Goal: Information Seeking & Learning: Learn about a topic

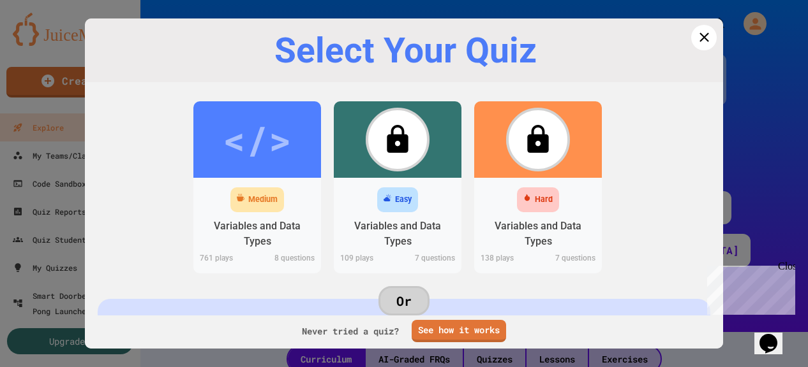
scroll to position [462, 0]
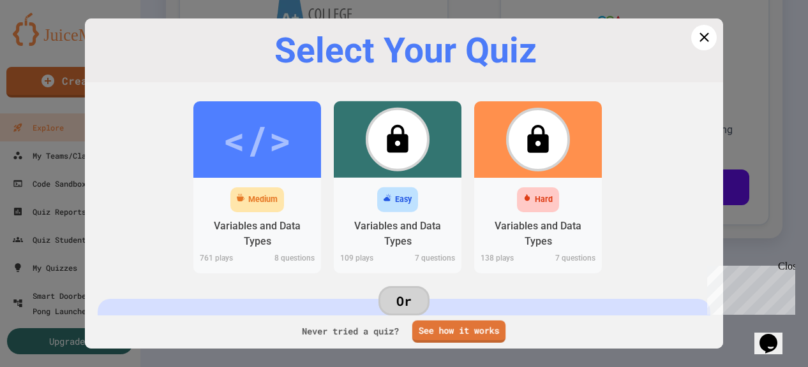
click at [480, 342] on div "Never tried a quiz? See how it works" at bounding box center [404, 331] width 638 height 35
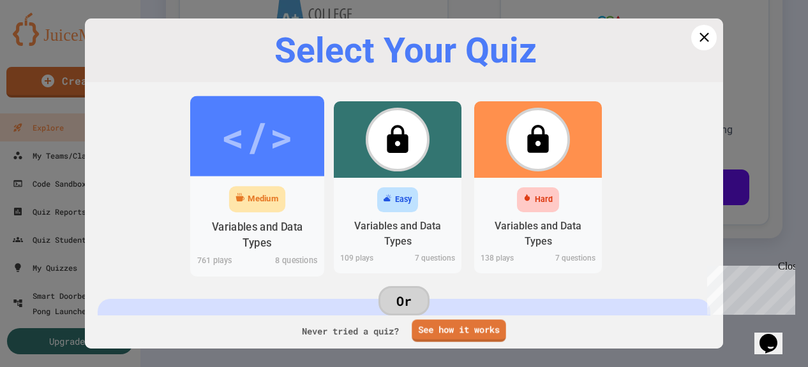
click at [228, 174] on div "</>" at bounding box center [257, 136] width 134 height 80
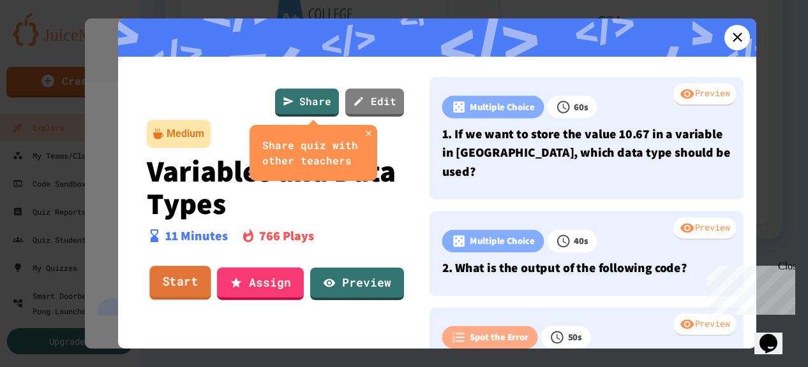
click at [189, 279] on link "Start" at bounding box center [179, 283] width 61 height 34
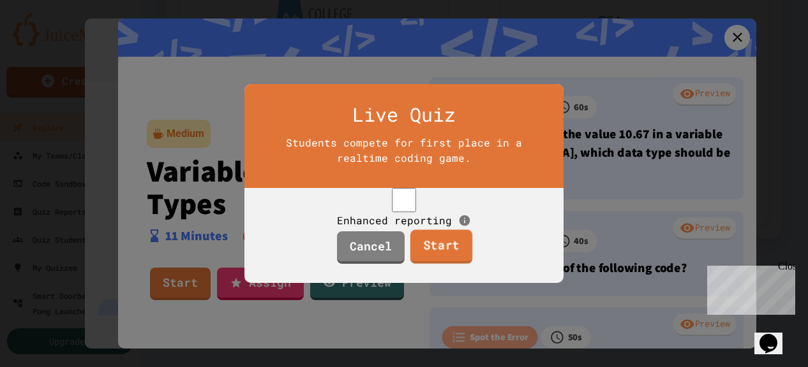
click at [445, 253] on link "Start" at bounding box center [441, 247] width 62 height 34
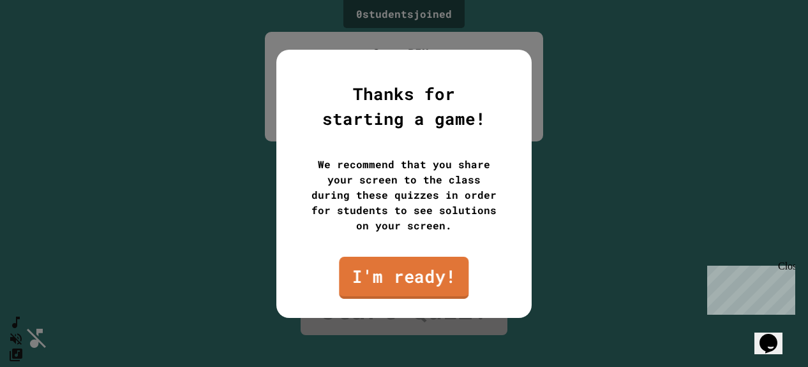
click at [432, 276] on link "I'm ready!" at bounding box center [403, 277] width 129 height 42
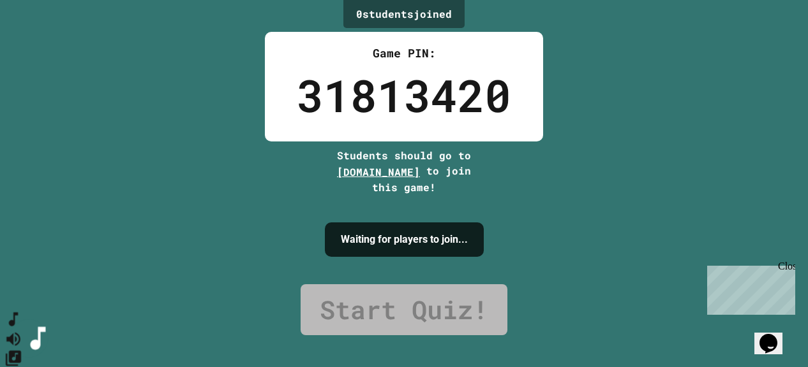
click at [18, 327] on icon "SpeedDial basic example" at bounding box center [13, 320] width 9 height 14
click at [23, 329] on icon "SpeedDial basic example" at bounding box center [13, 320] width 18 height 18
click at [22, 329] on icon "SpeedDial basic example" at bounding box center [13, 320] width 18 height 18
click at [23, 330] on icon "Mute music" at bounding box center [13, 339] width 18 height 18
click at [20, 332] on icon "Unmute music" at bounding box center [13, 339] width 14 height 14
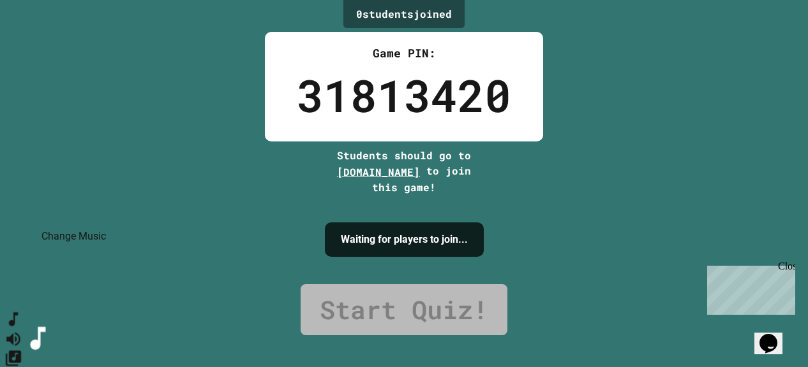
click at [23, 349] on icon "Change Music" at bounding box center [13, 358] width 18 height 18
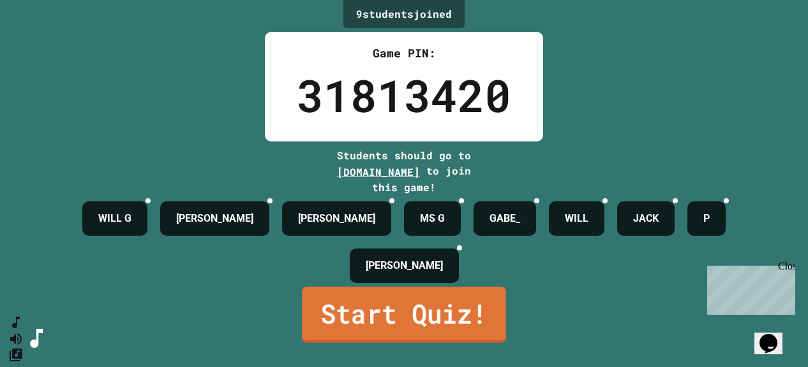
click at [466, 332] on link "Start Quiz!" at bounding box center [404, 315] width 204 height 56
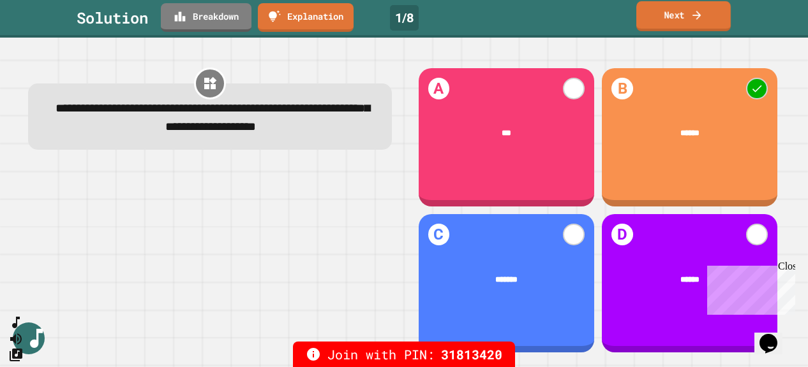
click at [685, 10] on link "Next" at bounding box center [683, 16] width 94 height 30
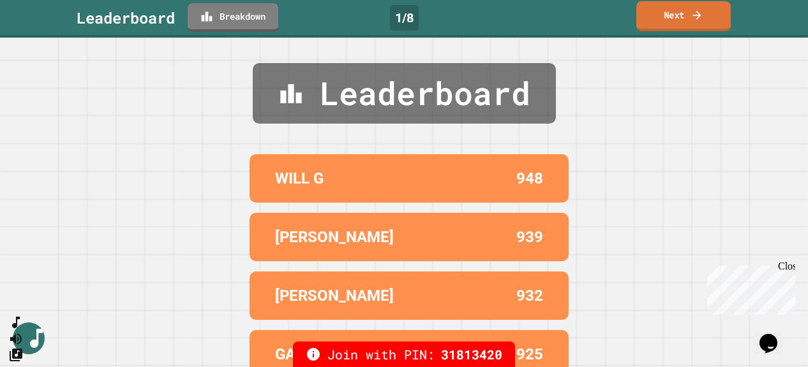
click at [685, 10] on link "Next" at bounding box center [683, 16] width 94 height 30
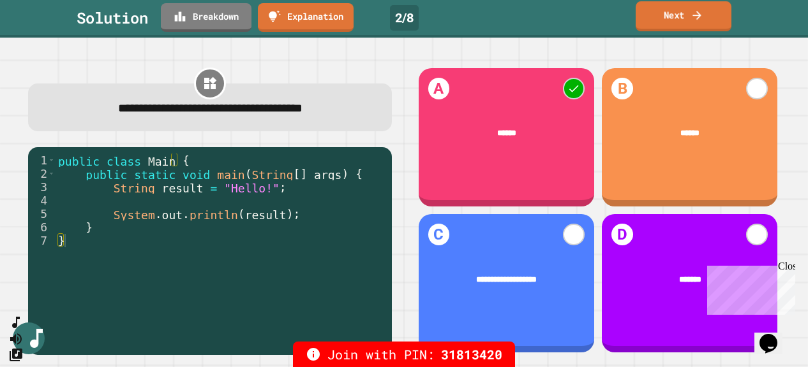
click at [688, 20] on link "Next" at bounding box center [683, 16] width 96 height 30
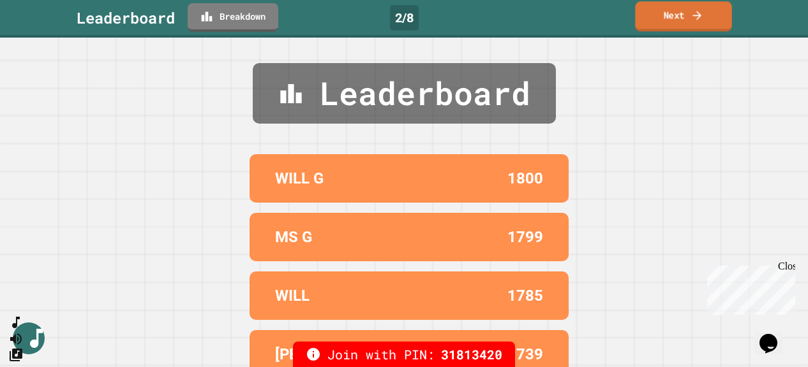
click at [675, 27] on link "Next" at bounding box center [683, 16] width 96 height 30
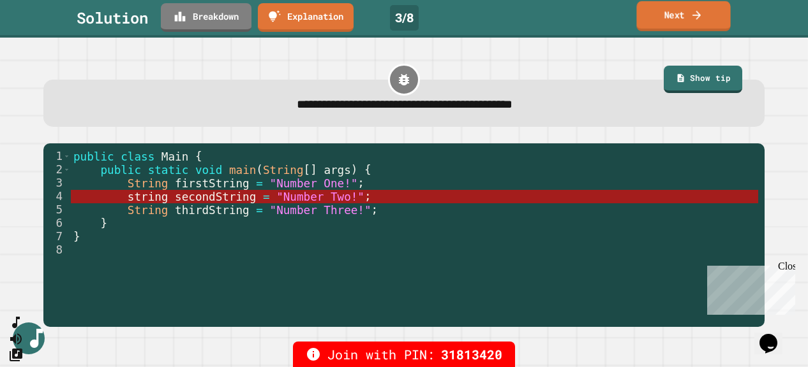
click at [672, 17] on link "Next" at bounding box center [683, 16] width 94 height 30
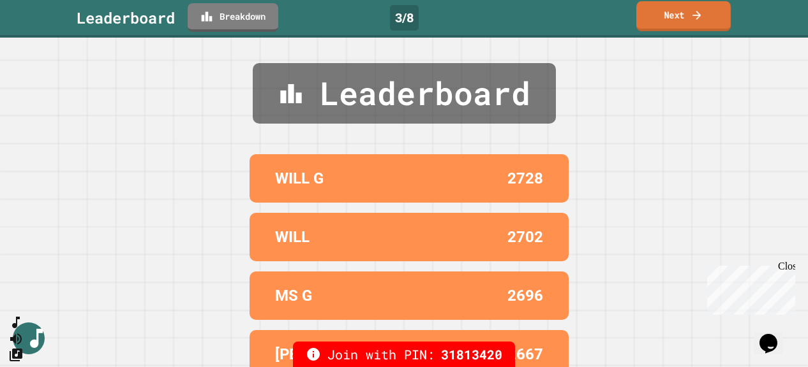
click at [675, 17] on link "Next" at bounding box center [683, 16] width 94 height 30
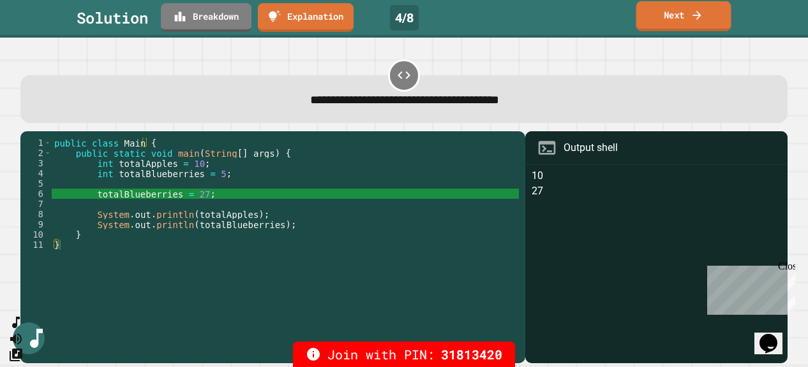
click at [687, 24] on link "Next" at bounding box center [683, 16] width 95 height 30
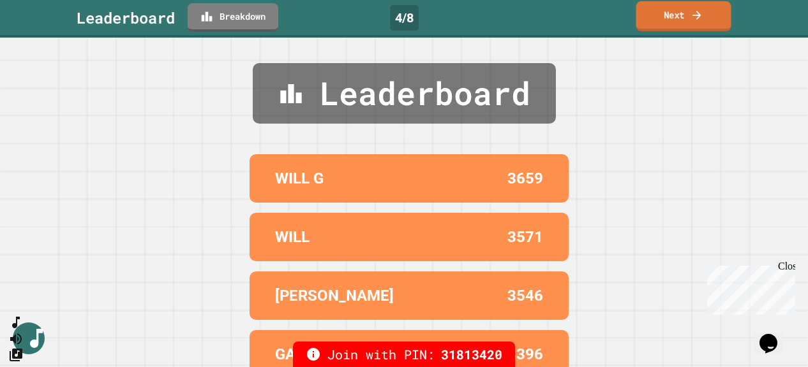
click at [660, 20] on link "Next" at bounding box center [683, 16] width 95 height 30
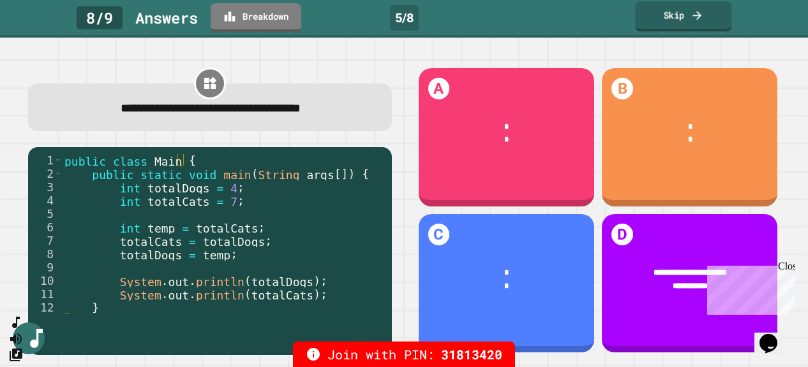
click at [688, 18] on link "Skip" at bounding box center [683, 16] width 96 height 30
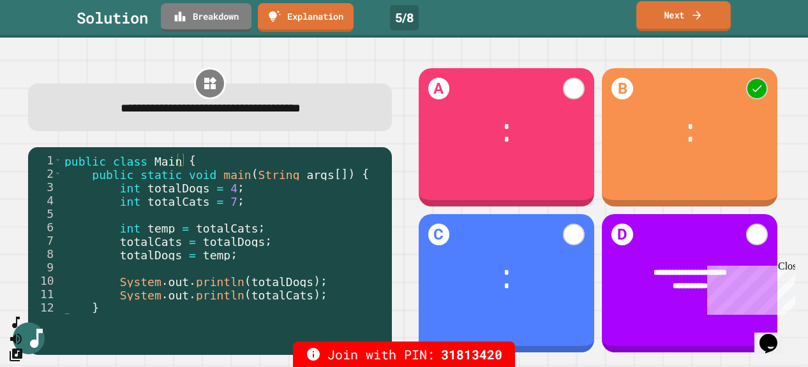
click at [688, 18] on link "Next" at bounding box center [683, 16] width 94 height 30
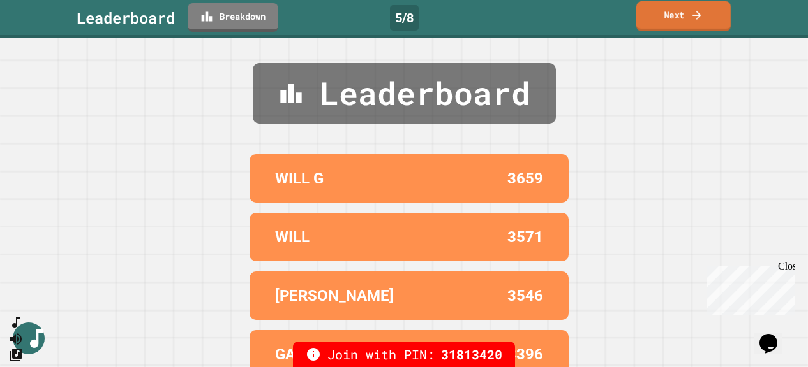
click at [688, 18] on link "Next" at bounding box center [683, 16] width 94 height 30
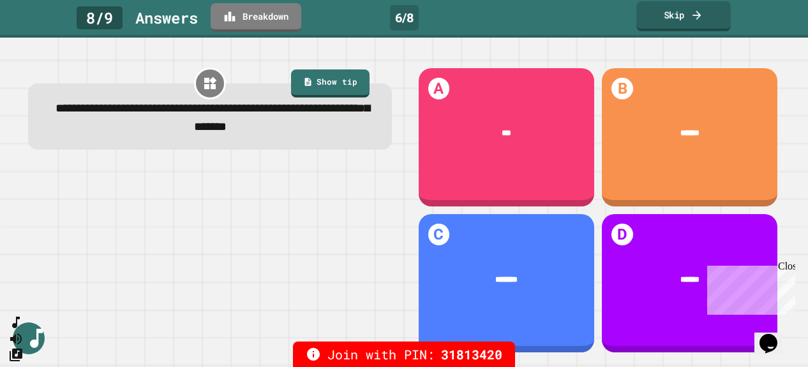
click at [688, 18] on link "Skip" at bounding box center [683, 16] width 94 height 30
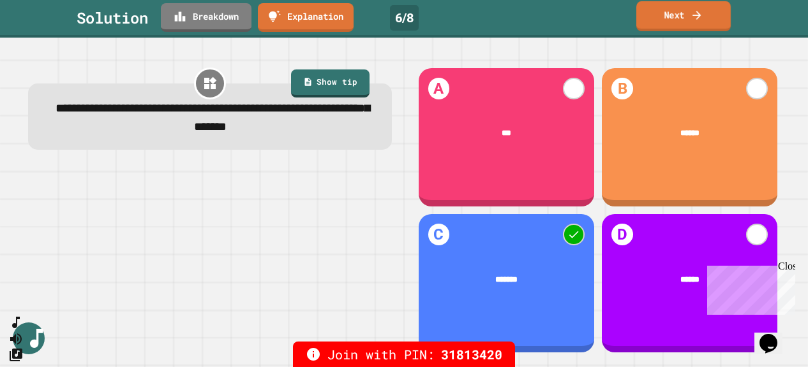
click at [688, 18] on link "Next" at bounding box center [683, 16] width 94 height 30
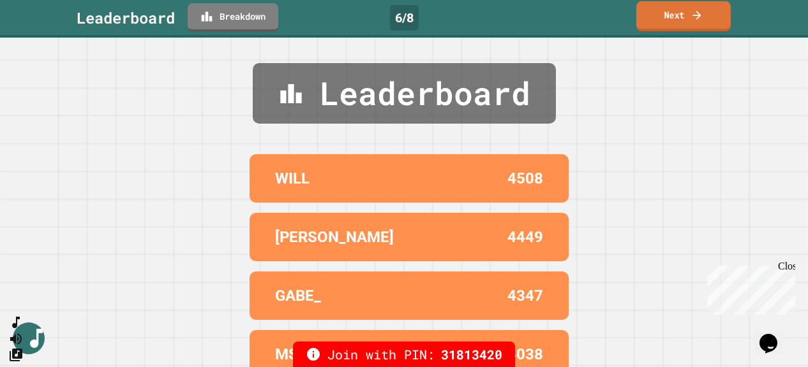
click at [688, 18] on link "Next" at bounding box center [683, 16] width 94 height 30
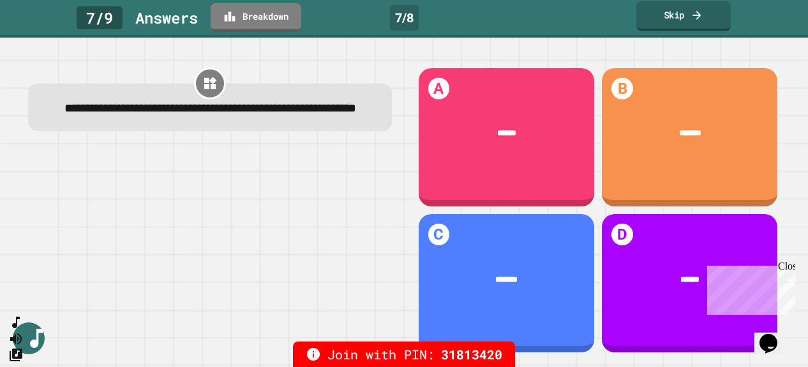
click at [688, 18] on link "Skip" at bounding box center [683, 16] width 94 height 30
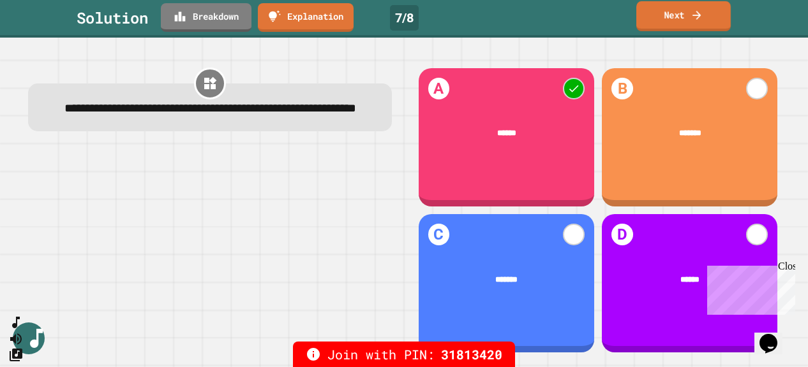
click at [688, 18] on link "Next" at bounding box center [683, 16] width 94 height 30
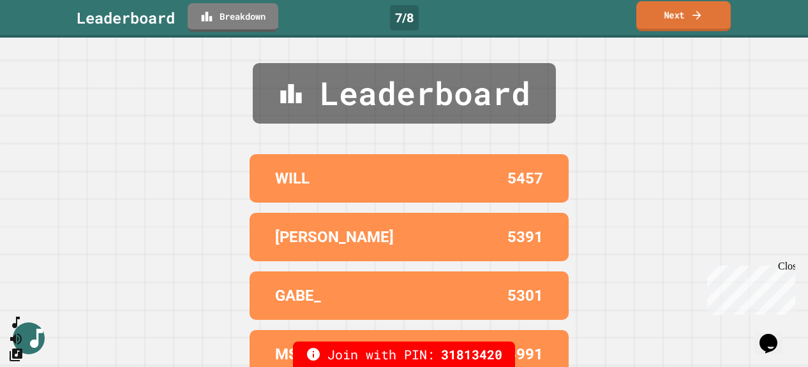
click at [688, 18] on link "Next" at bounding box center [683, 16] width 94 height 30
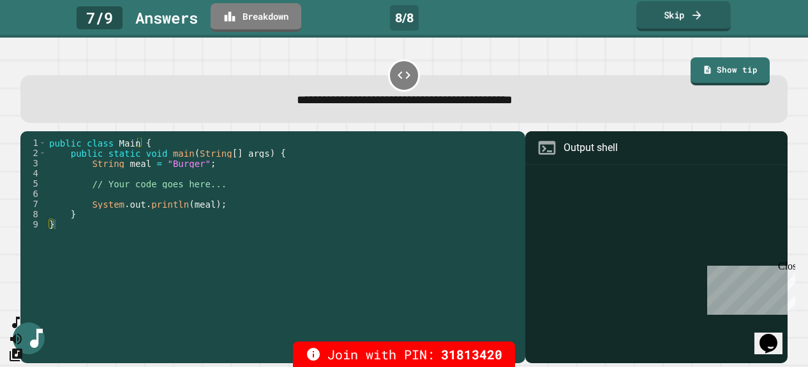
click at [688, 18] on link "Skip" at bounding box center [683, 16] width 94 height 30
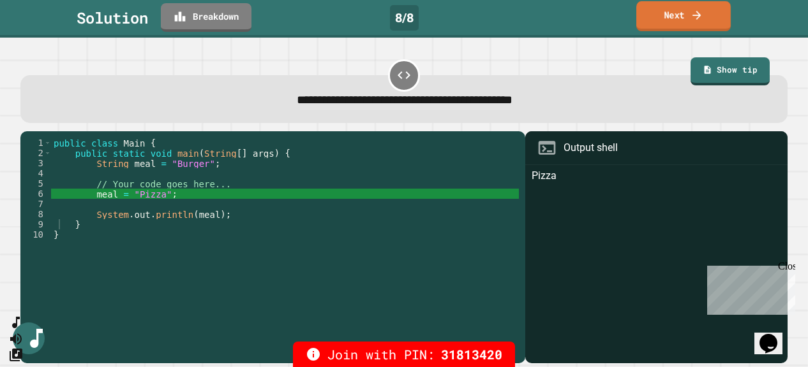
click at [688, 18] on link "Next" at bounding box center [683, 16] width 94 height 30
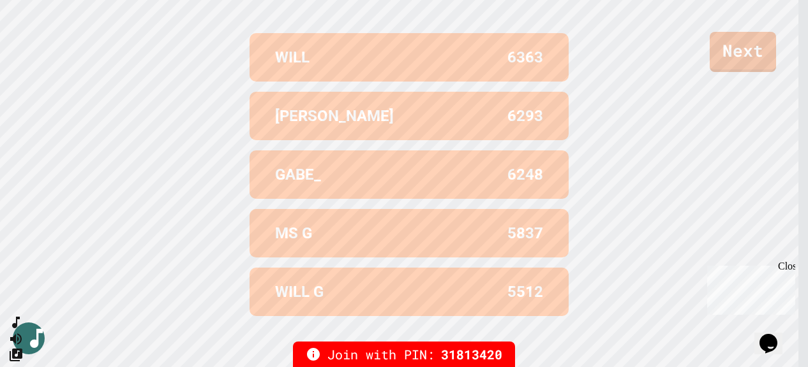
scroll to position [519, 0]
